Goal: Purchase product/service

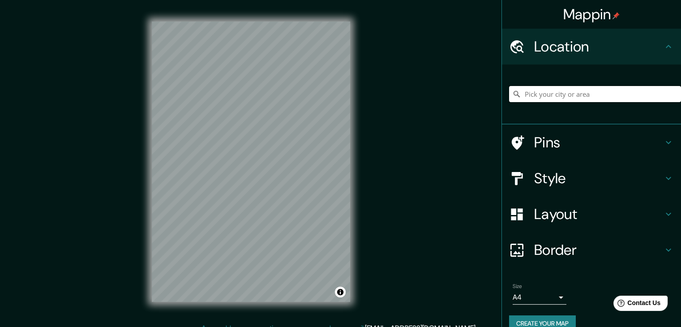
click at [573, 92] on input "Pick your city or area" at bounding box center [595, 94] width 172 height 16
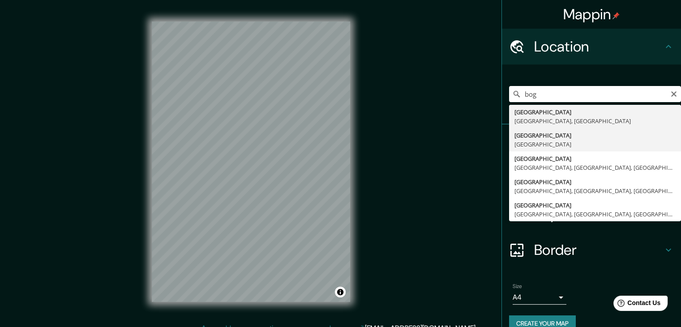
type input "[GEOGRAPHIC_DATA], [GEOGRAPHIC_DATA]"
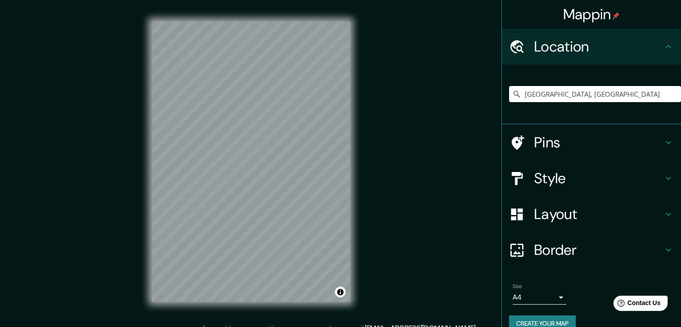
click at [546, 177] on h4 "Style" at bounding box center [598, 178] width 129 height 18
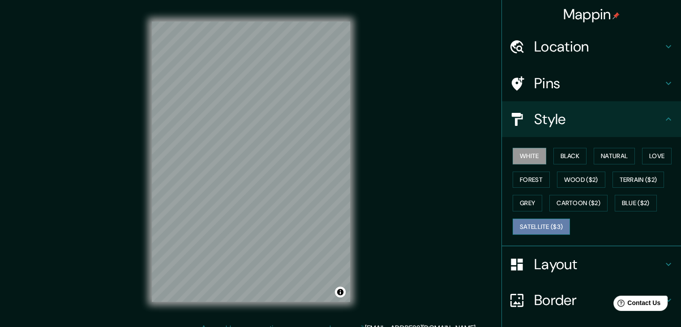
click at [544, 225] on button "Satellite ($3)" at bounding box center [541, 227] width 57 height 17
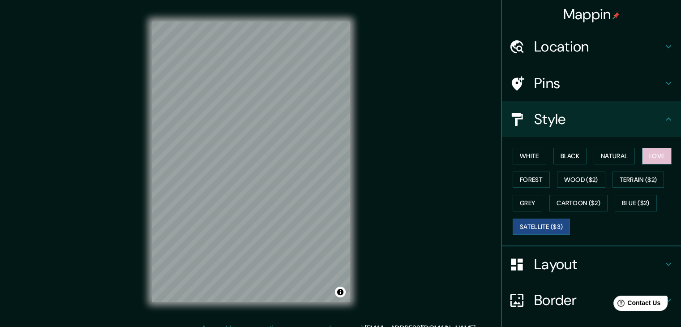
click at [652, 159] on button "Love" at bounding box center [657, 156] width 30 height 17
click at [539, 226] on button "Satellite ($3)" at bounding box center [541, 227] width 57 height 17
click at [648, 156] on button "Love" at bounding box center [657, 156] width 30 height 17
click at [526, 185] on button "Forest" at bounding box center [531, 180] width 37 height 17
click at [545, 223] on button "Satellite ($3)" at bounding box center [541, 227] width 57 height 17
